Goal: Check status: Check status

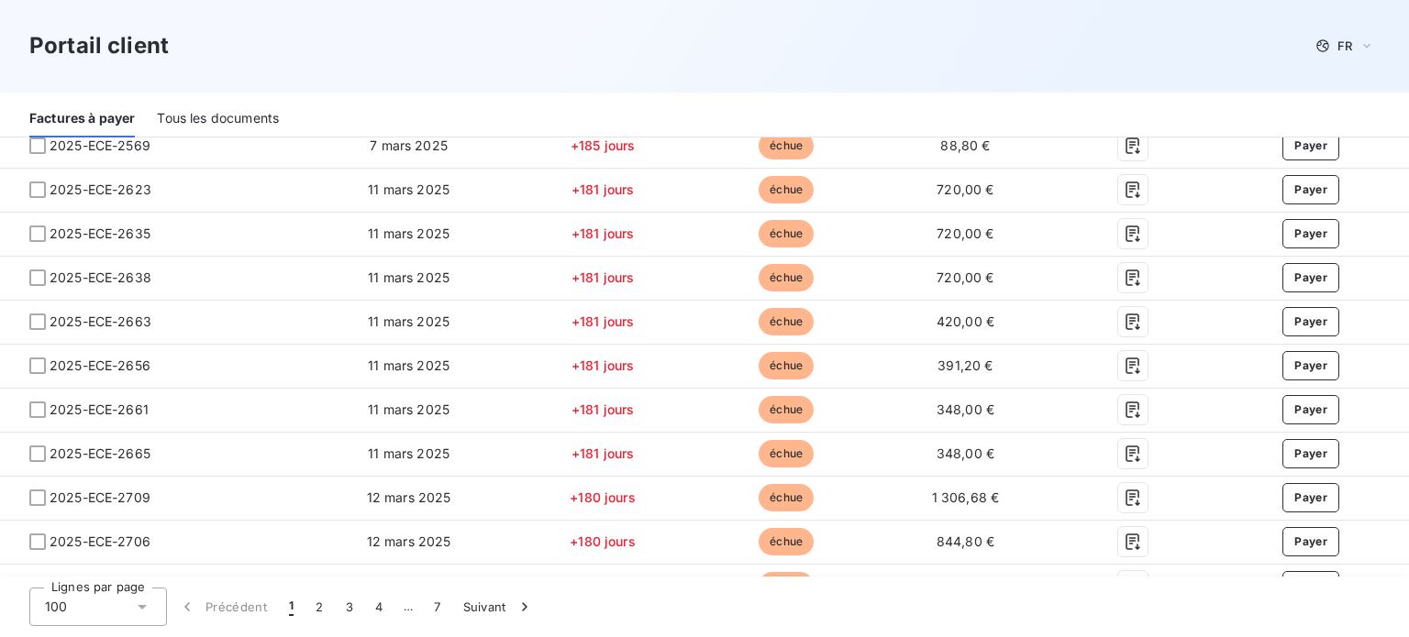
scroll to position [4533, 0]
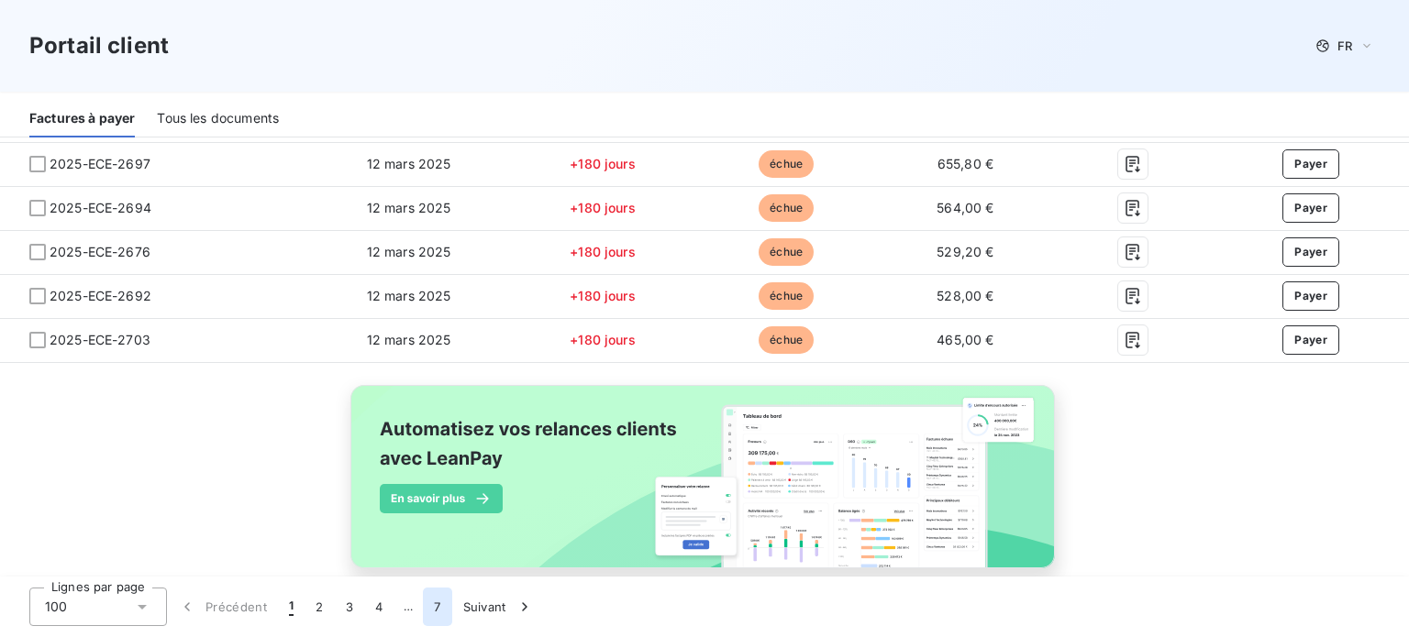
click at [447, 601] on button "7" at bounding box center [437, 607] width 28 height 39
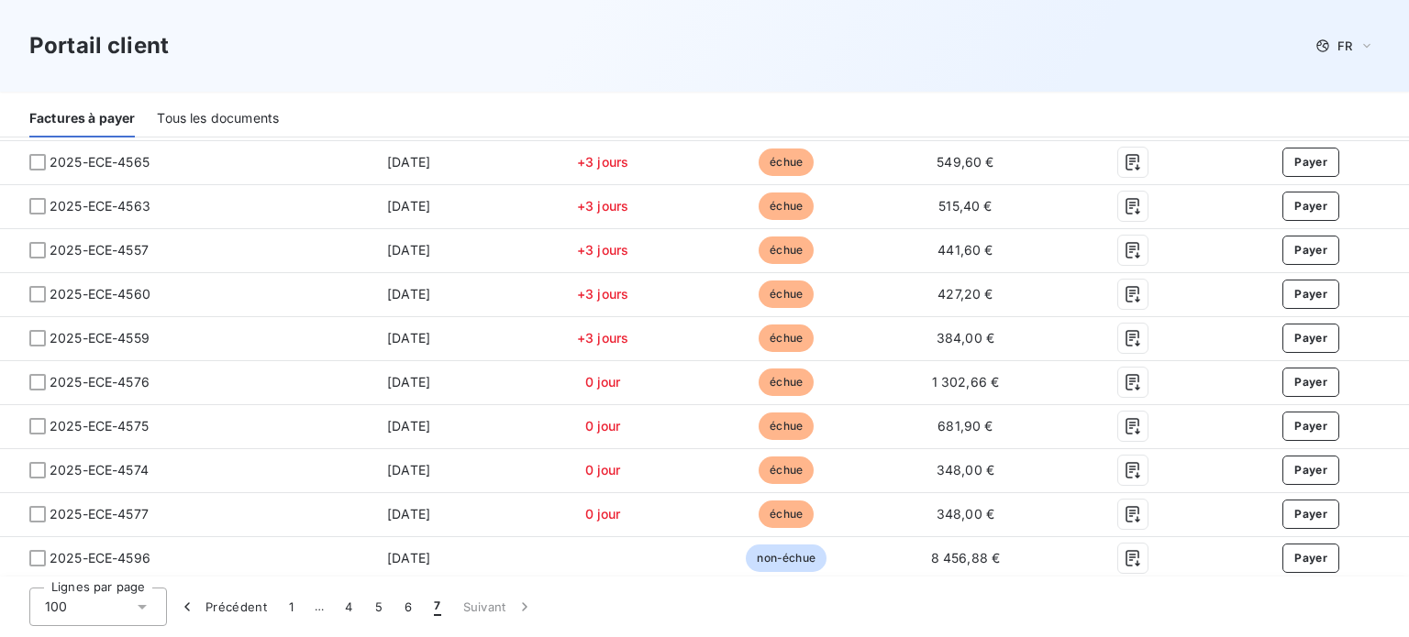
scroll to position [657, 0]
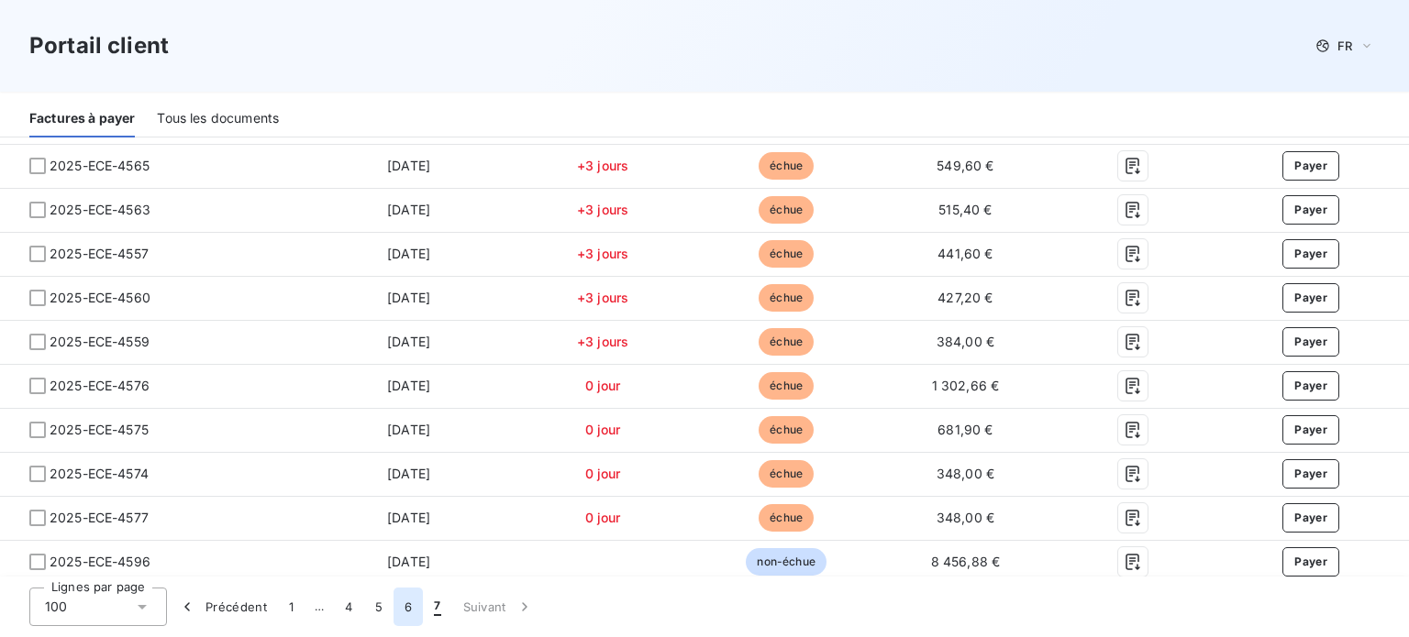
click at [415, 610] on button "6" at bounding box center [407, 607] width 29 height 39
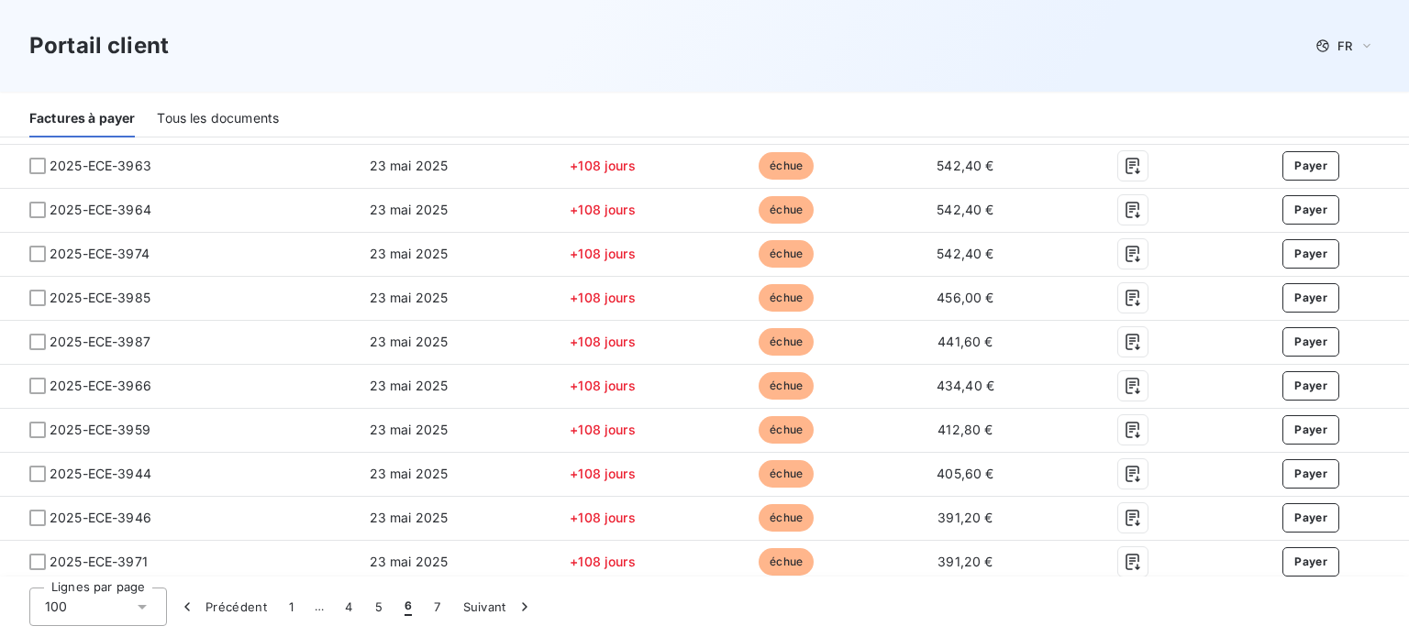
click at [395, 610] on button "6" at bounding box center [407, 607] width 29 height 39
click at [376, 608] on button "5" at bounding box center [378, 607] width 29 height 39
click at [349, 601] on button "4" at bounding box center [348, 607] width 29 height 39
click at [349, 601] on button "3" at bounding box center [348, 607] width 29 height 39
click at [349, 601] on span "3" at bounding box center [349, 607] width 7 height 18
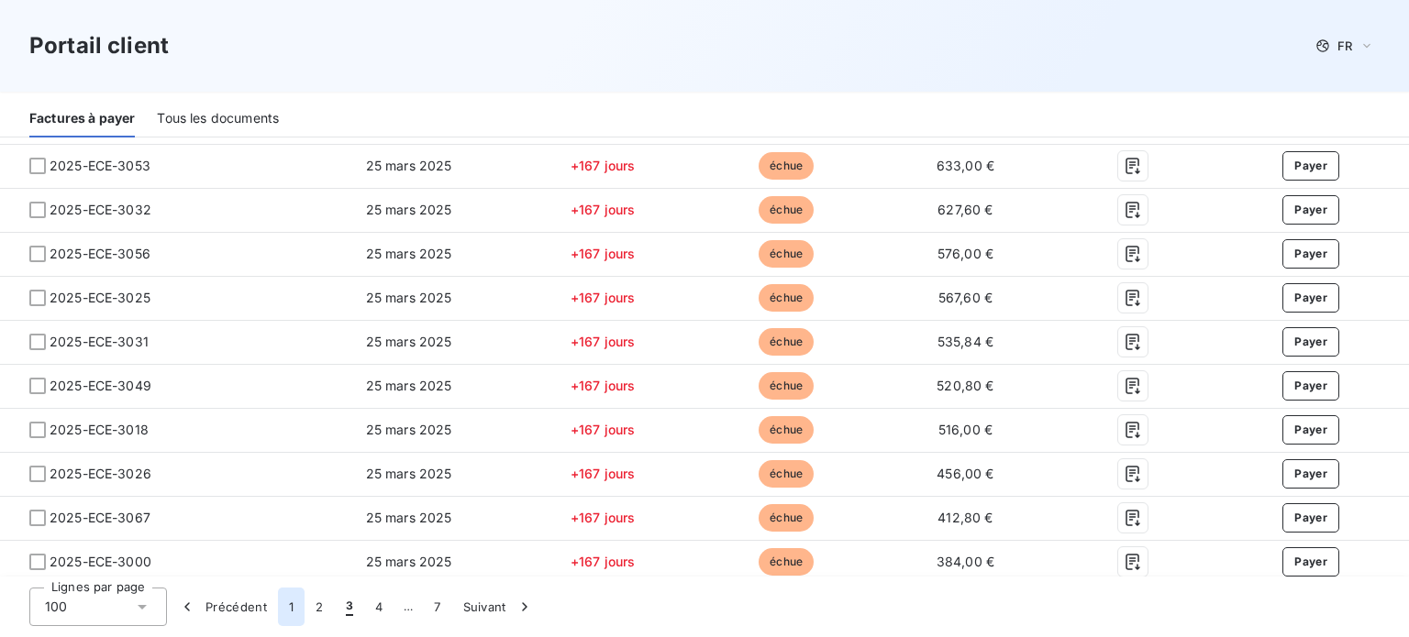
click at [282, 612] on button "1" at bounding box center [291, 607] width 27 height 39
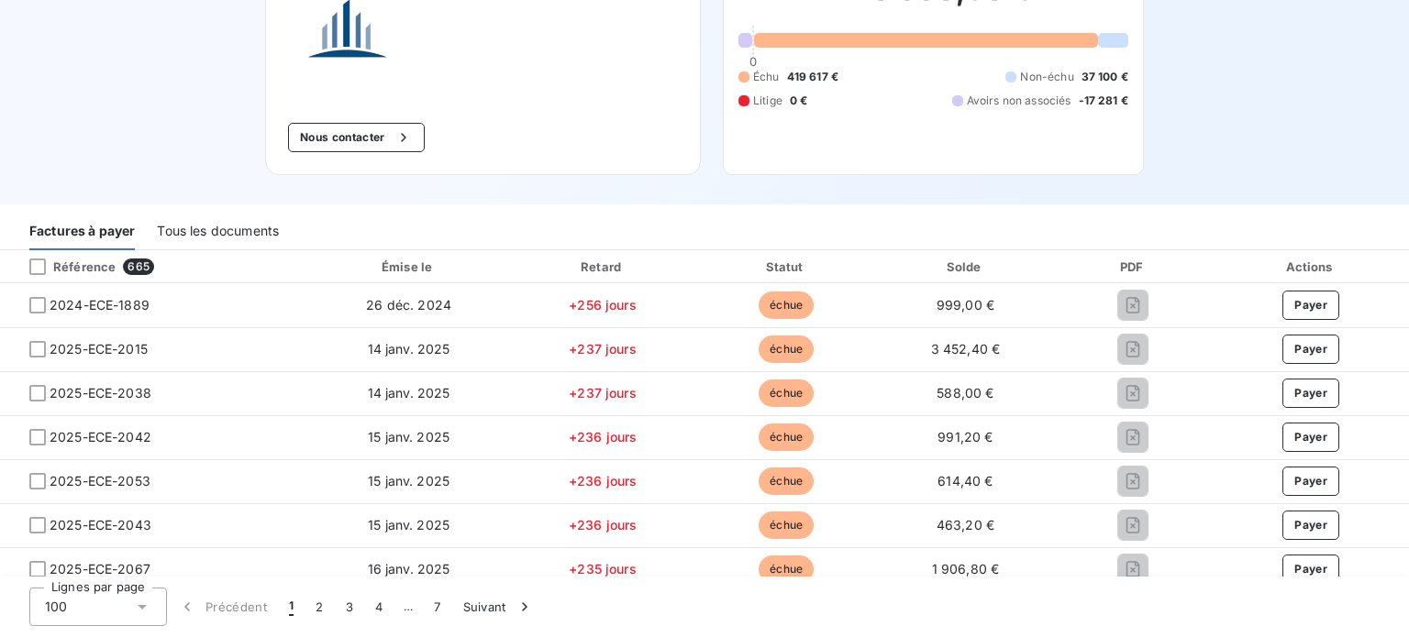
scroll to position [0, 0]
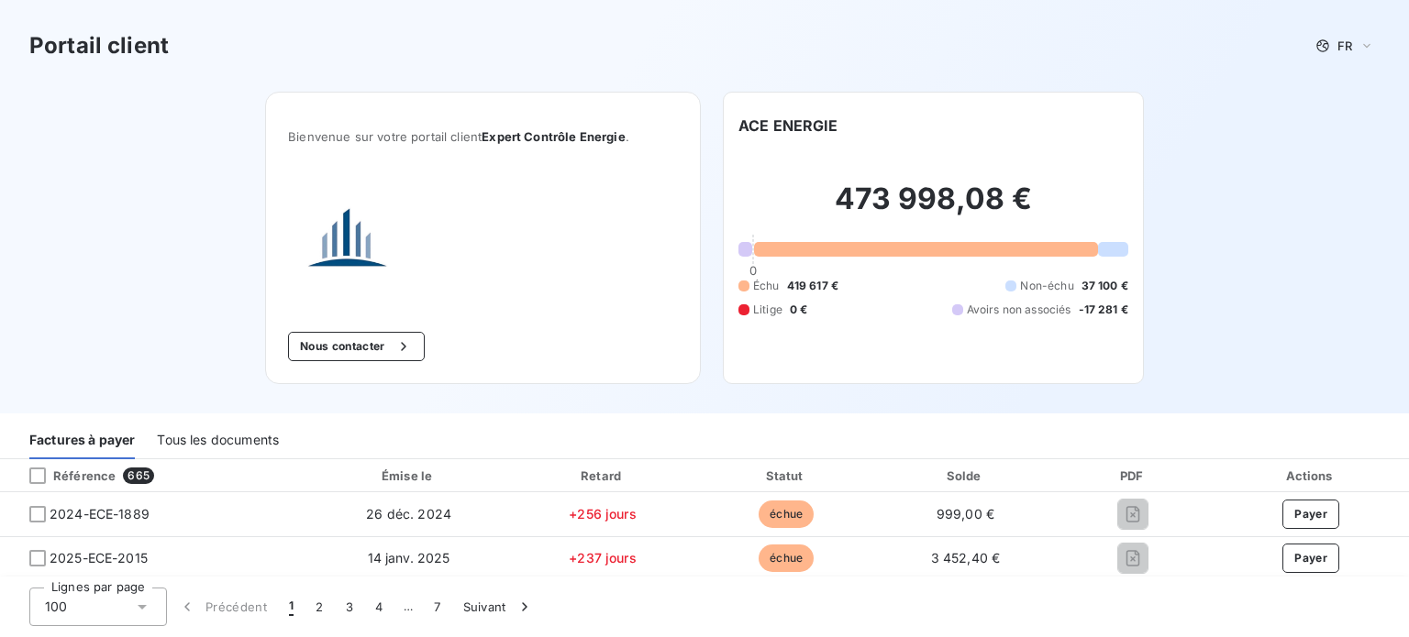
click at [231, 434] on div "Tous les documents" at bounding box center [218, 440] width 122 height 39
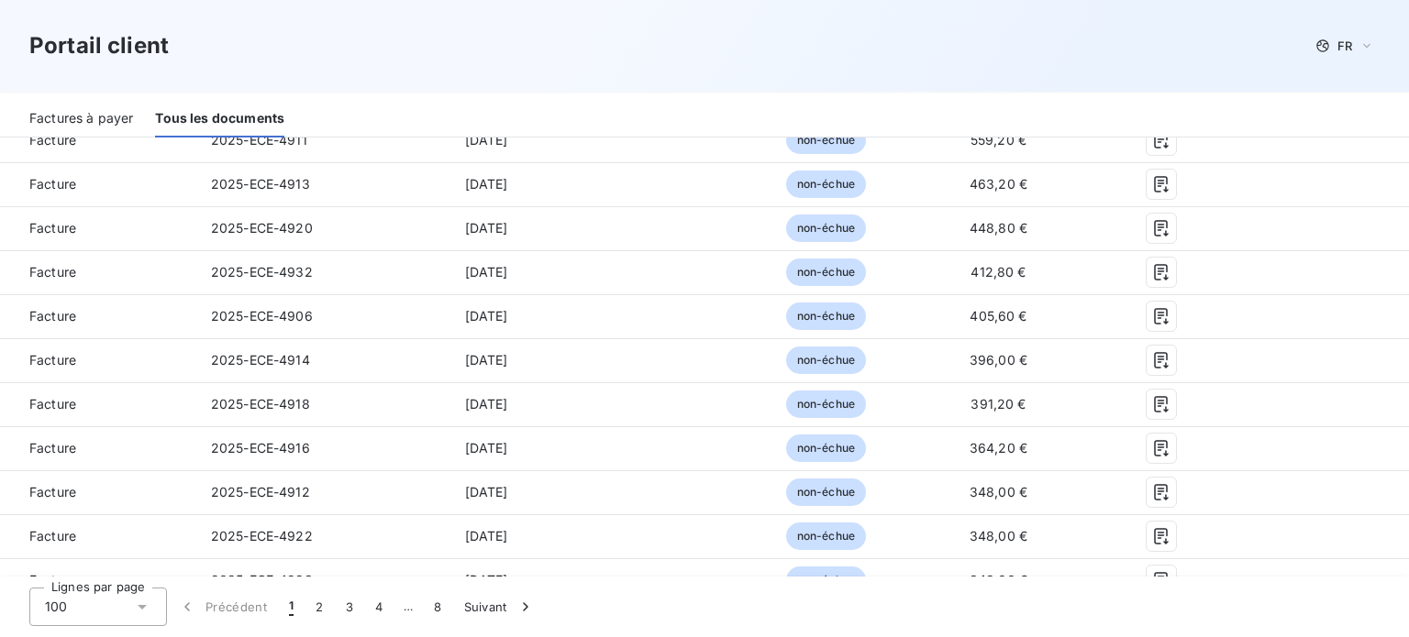
scroll to position [686, 0]
